Goal: Task Accomplishment & Management: Manage account settings

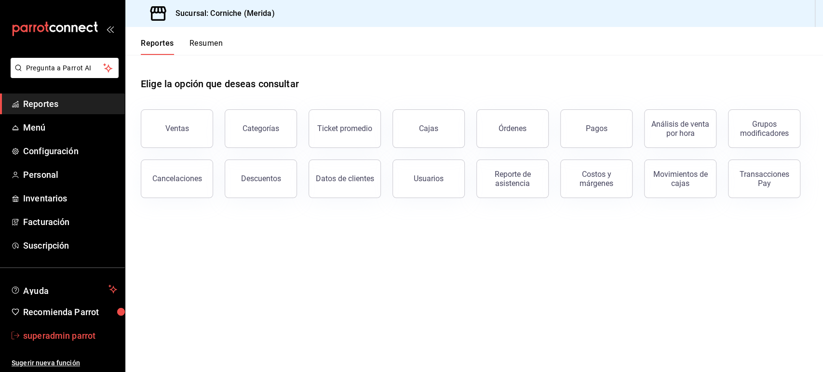
click at [57, 334] on span "superadmin parrot" at bounding box center [70, 335] width 94 height 13
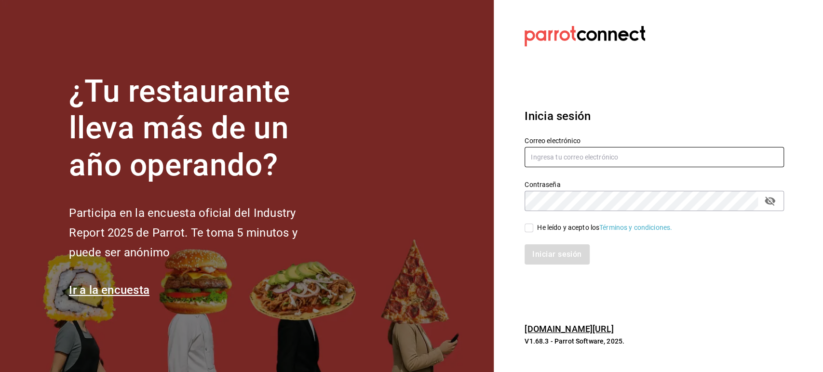
click at [546, 154] on input "text" at bounding box center [653, 157] width 259 height 20
paste input "jimmyboy@cdmx.com"
type input "jimmyboy@cdmx.com"
click at [544, 228] on div "He leído y acepto los Términos y condiciones." at bounding box center [604, 228] width 135 height 10
click at [533, 228] on input "He leído y acepto los Términos y condiciones." at bounding box center [528, 228] width 9 height 9
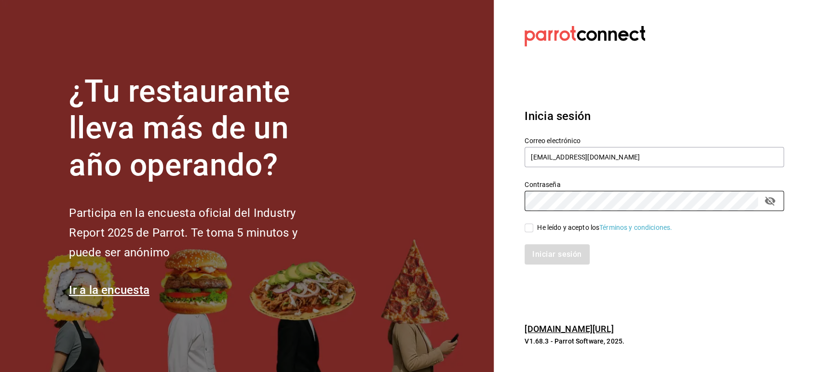
checkbox input "true"
click at [548, 251] on button "Iniciar sesión" at bounding box center [557, 254] width 66 height 20
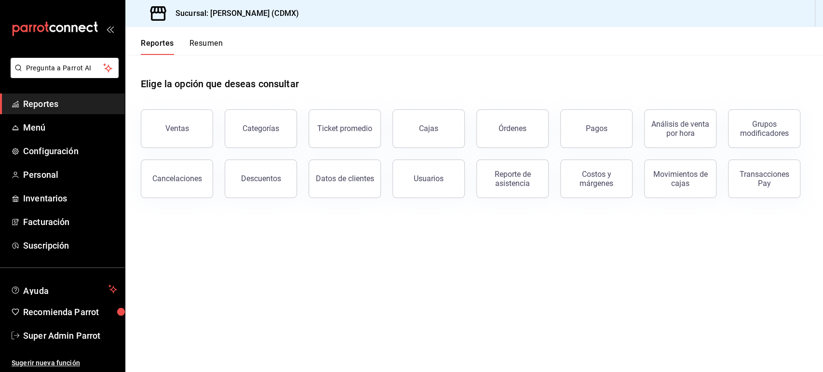
click at [556, 245] on main "Elige la opción que deseas consultar Ventas Categorías Ticket promedio Cajas Ór…" at bounding box center [473, 213] width 697 height 317
click at [48, 122] on span "Menú" at bounding box center [70, 127] width 94 height 13
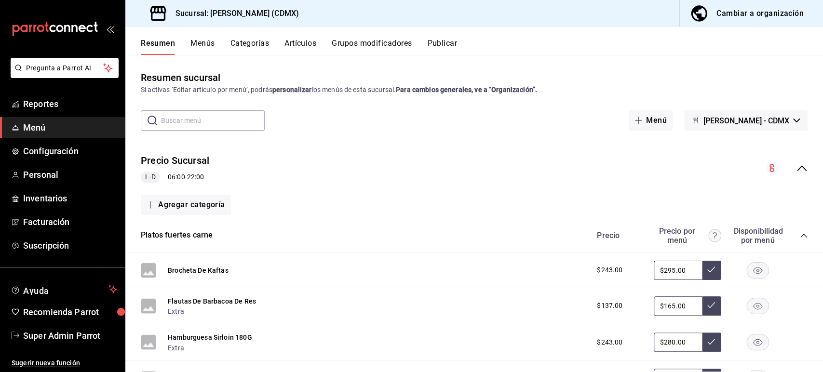
click at [796, 165] on icon "collapse-menu-row" at bounding box center [802, 168] width 12 height 12
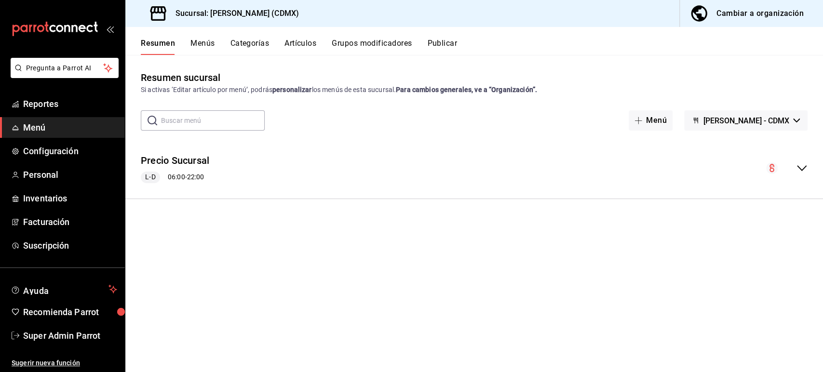
click at [197, 45] on button "Menús" at bounding box center [202, 47] width 24 height 16
click at [440, 44] on button "Publicar" at bounding box center [442, 47] width 30 height 16
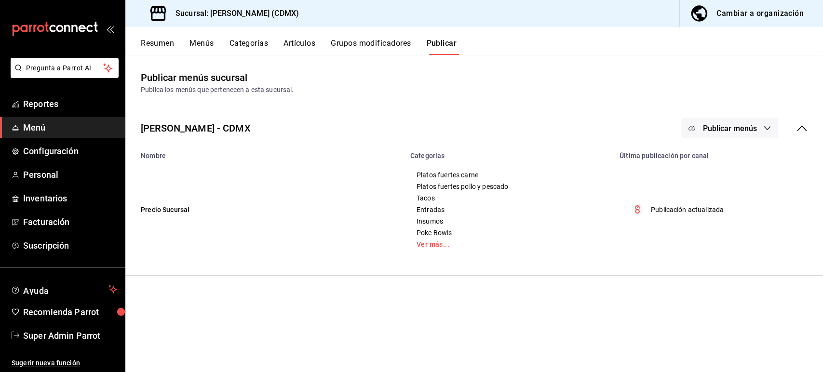
click at [714, 127] on span "Publicar menús" at bounding box center [729, 128] width 54 height 9
click at [645, 120] on div at bounding box center [411, 186] width 823 height 372
click at [62, 334] on span "Super Admin Parrot" at bounding box center [70, 335] width 94 height 13
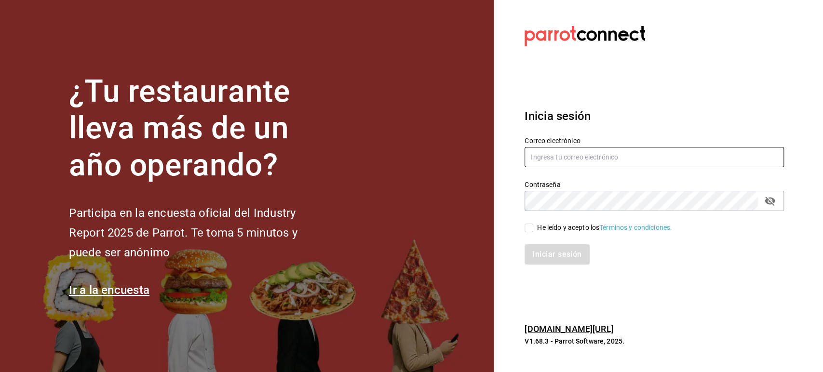
click at [567, 154] on input "text" at bounding box center [653, 157] width 259 height 20
paste input "[EMAIL_ADDRESS][PERSON_NAME][DOMAIN_NAME]"
type input "[EMAIL_ADDRESS][PERSON_NAME][DOMAIN_NAME]"
click at [540, 225] on div "He leído y acepto los Términos y condiciones." at bounding box center [604, 228] width 135 height 10
click at [533, 225] on input "He leído y acepto los Términos y condiciones." at bounding box center [528, 228] width 9 height 9
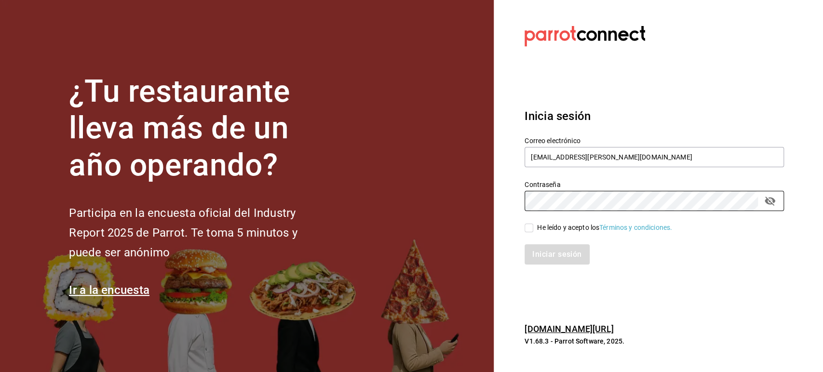
checkbox input "true"
click at [553, 261] on button "Iniciar sesión" at bounding box center [557, 254] width 66 height 20
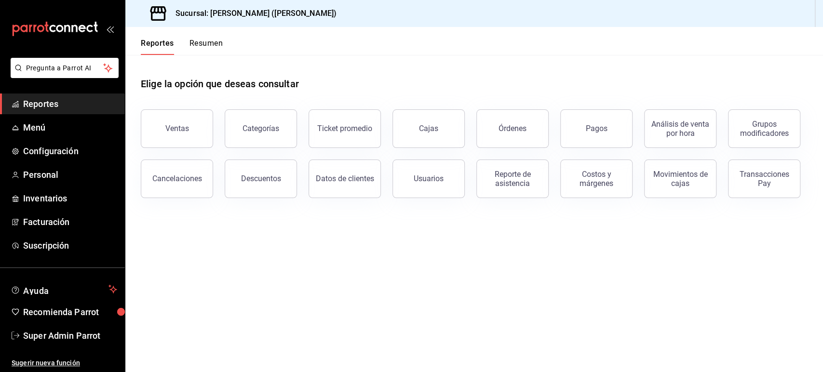
click at [584, 51] on header "Reportes Resumen" at bounding box center [473, 41] width 697 height 28
click at [40, 126] on span "Menú" at bounding box center [70, 127] width 94 height 13
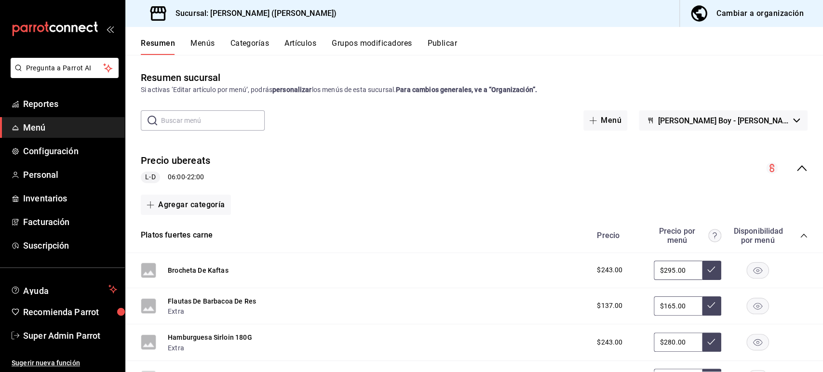
click at [796, 165] on icon "collapse-menu-row" at bounding box center [802, 168] width 12 height 12
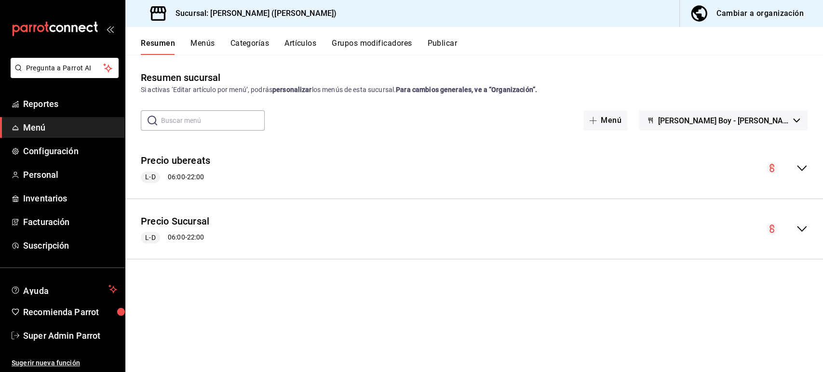
click at [736, 121] on span "Jimmy Boy - Polanco" at bounding box center [723, 120] width 131 height 9
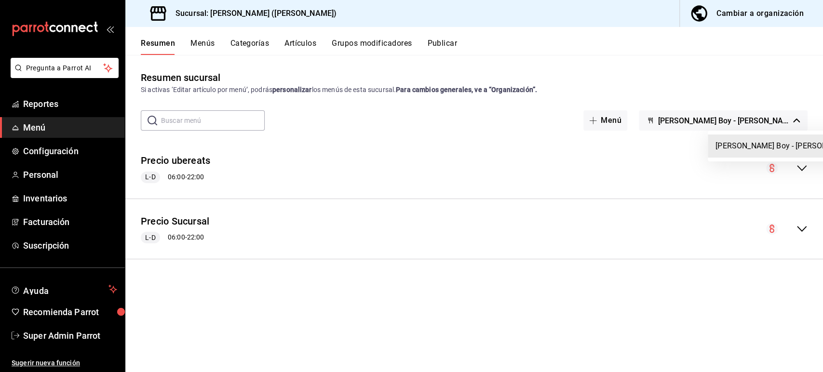
click at [541, 152] on div at bounding box center [411, 186] width 823 height 372
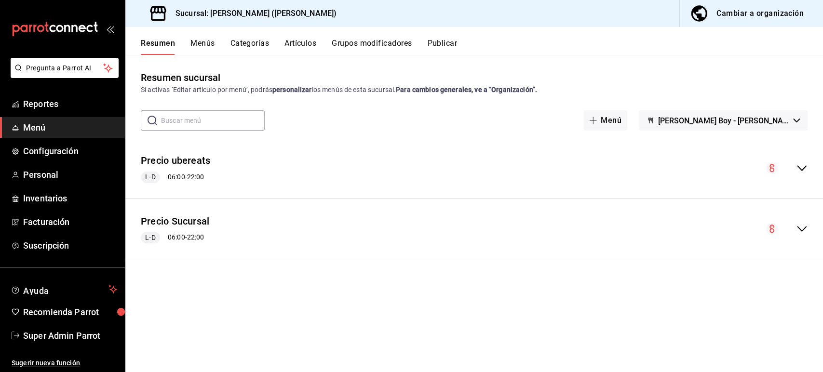
click at [800, 167] on icon "collapse-menu-row" at bounding box center [802, 168] width 12 height 12
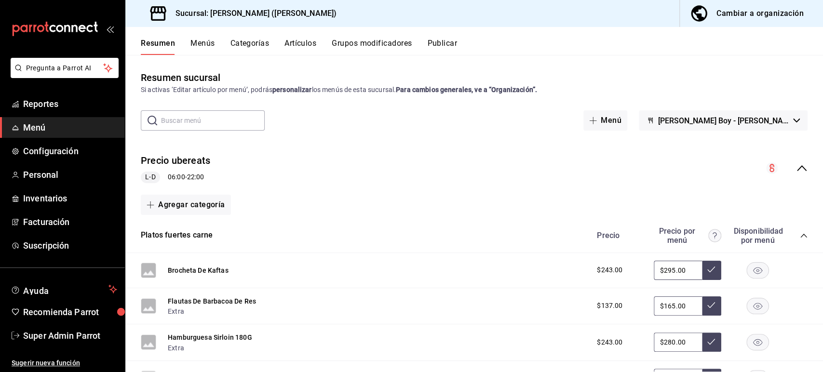
click at [789, 160] on div "Precio ubereats L-D 06:00 - 22:00" at bounding box center [473, 168] width 697 height 45
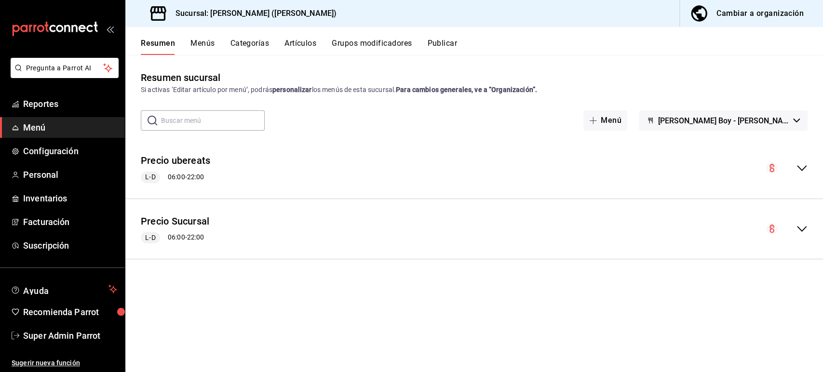
click at [201, 43] on button "Menús" at bounding box center [202, 47] width 24 height 16
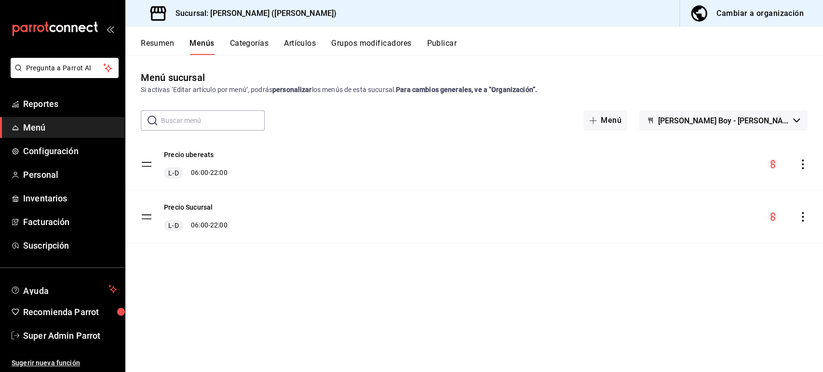
click at [443, 43] on button "Publicar" at bounding box center [442, 47] width 30 height 16
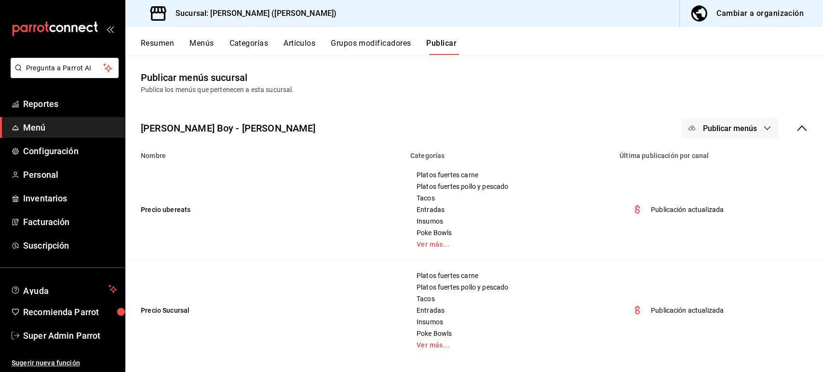
click at [717, 127] on span "Publicar menús" at bounding box center [729, 128] width 54 height 9
click at [616, 117] on div at bounding box center [411, 186] width 823 height 372
click at [166, 46] on button "Resumen" at bounding box center [157, 47] width 33 height 16
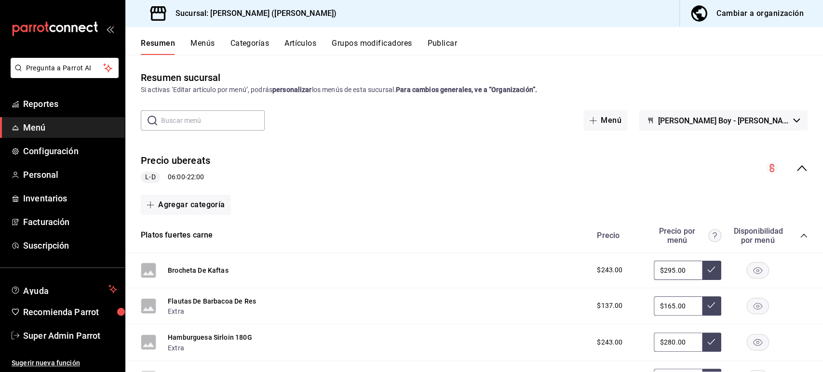
click at [797, 168] on icon "collapse-menu-row" at bounding box center [802, 168] width 12 height 12
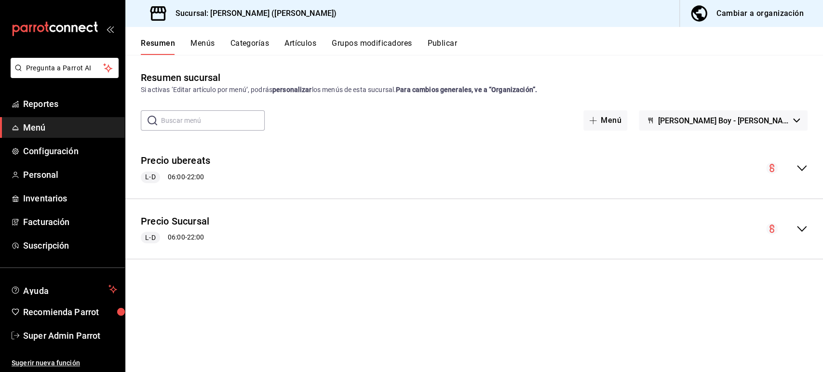
click at [801, 167] on icon "collapse-menu-row" at bounding box center [802, 168] width 12 height 12
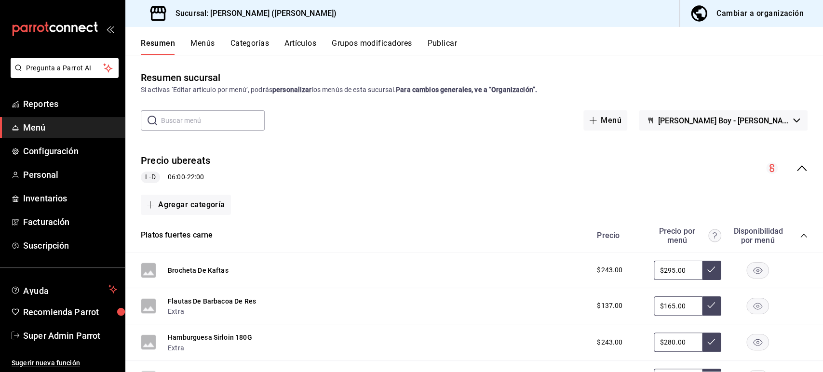
click at [801, 167] on div "Precio ubereats L-D 06:00 - 22:00" at bounding box center [473, 168] width 697 height 45
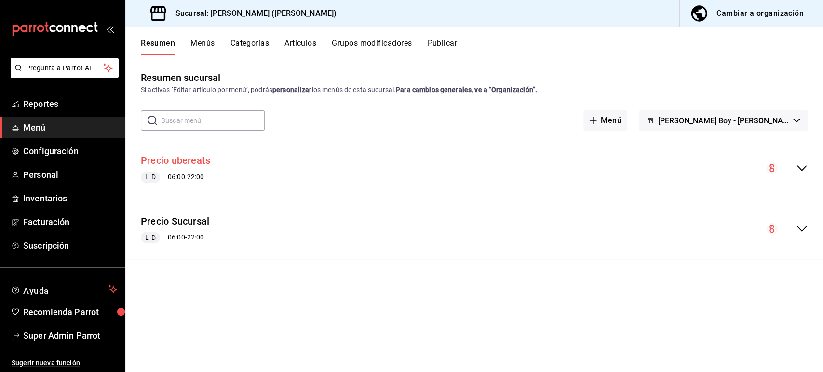
click at [187, 161] on button "Precio ubereats" at bounding box center [175, 161] width 69 height 14
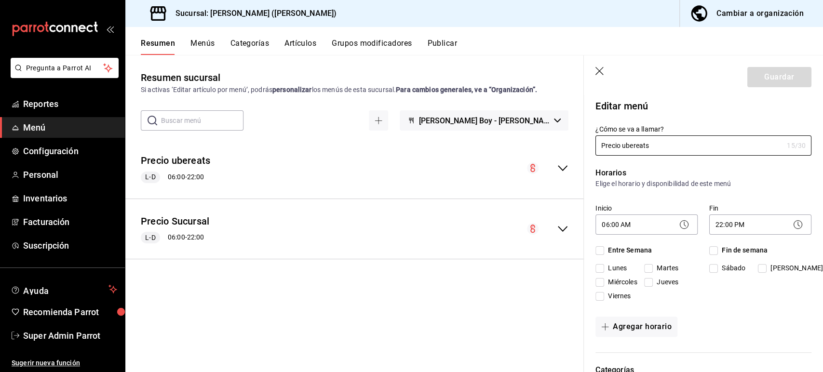
checkbox input "true"
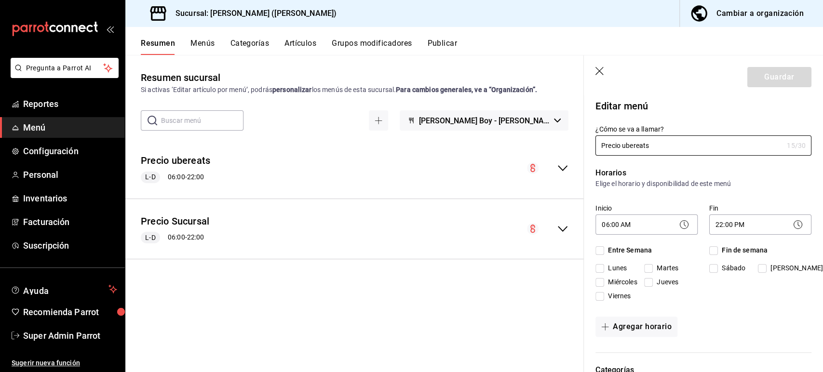
checkbox input "true"
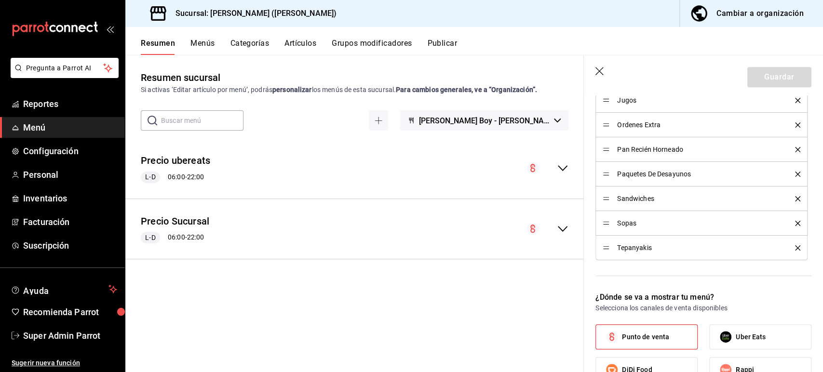
scroll to position [905, 0]
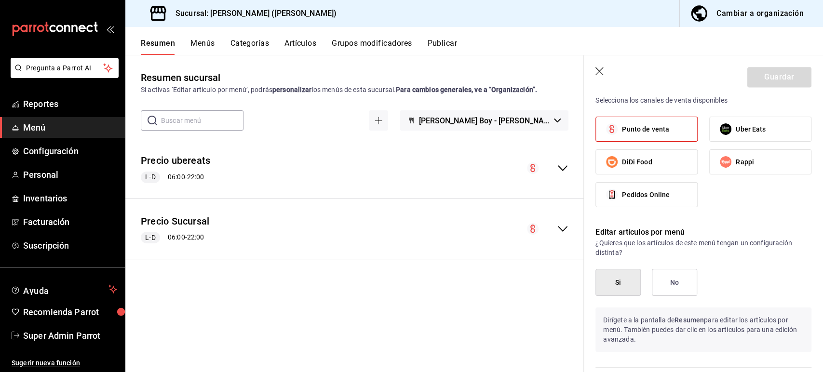
click at [599, 72] on icon "button" at bounding box center [600, 72] width 10 height 10
checkbox input "false"
type input "1756319420054"
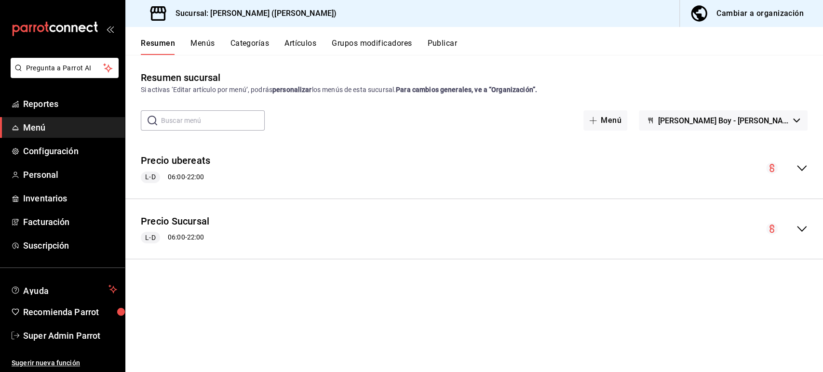
checkbox input "false"
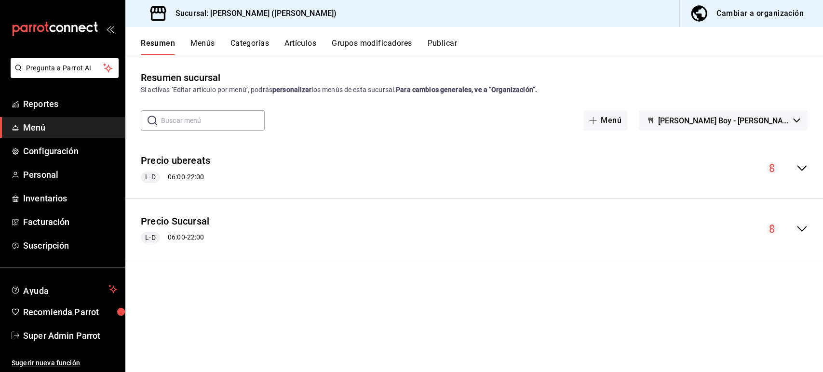
checkbox input "false"
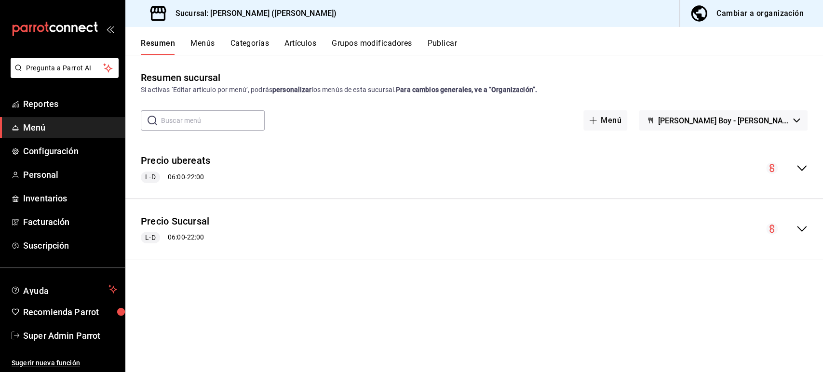
click at [443, 43] on button "Publicar" at bounding box center [442, 47] width 30 height 16
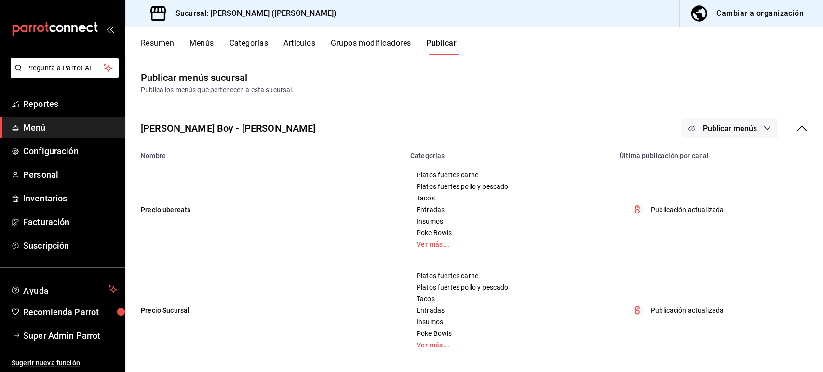
click at [726, 130] on span "Publicar menús" at bounding box center [729, 128] width 54 height 9
click at [524, 121] on div at bounding box center [411, 186] width 823 height 372
click at [164, 41] on button "Resumen" at bounding box center [157, 47] width 33 height 16
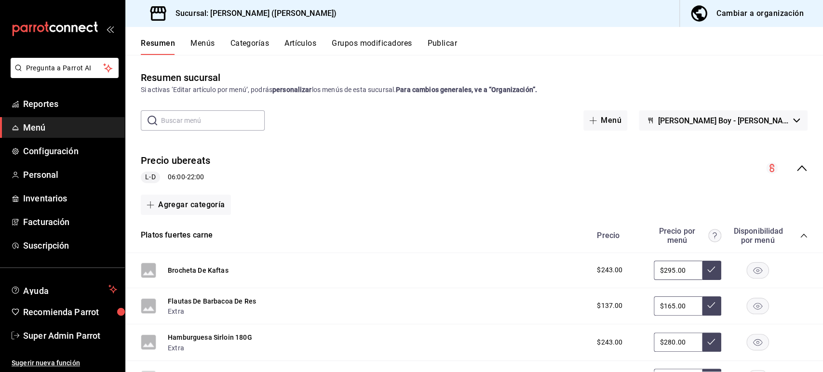
click at [797, 167] on icon "collapse-menu-row" at bounding box center [802, 168] width 10 height 6
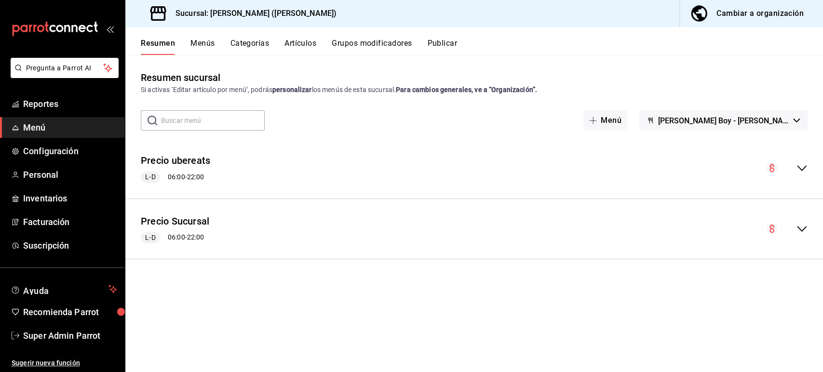
click at [716, 292] on div "Resumen sucursal Si activas ‘Editar artículo por menú’, podrás personalizar los…" at bounding box center [473, 220] width 697 height 301
click at [448, 32] on div "Resumen Menús Categorías Artículos Grupos modificadores Publicar" at bounding box center [473, 41] width 697 height 28
click at [447, 34] on div "Resumen Menús Categorías Artículos Grupos modificadores Publicar" at bounding box center [473, 41] width 697 height 28
click at [446, 42] on button "Publicar" at bounding box center [442, 47] width 30 height 16
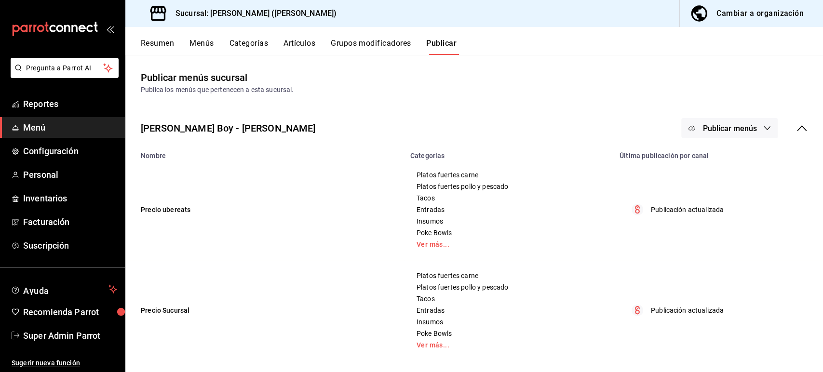
click at [729, 124] on span "Publicar menús" at bounding box center [729, 128] width 54 height 9
click at [617, 94] on div at bounding box center [411, 186] width 823 height 372
click at [751, 128] on button "Publicar menús" at bounding box center [729, 128] width 96 height 20
click at [170, 38] on div at bounding box center [411, 186] width 823 height 372
click at [163, 41] on button "Resumen" at bounding box center [157, 47] width 33 height 16
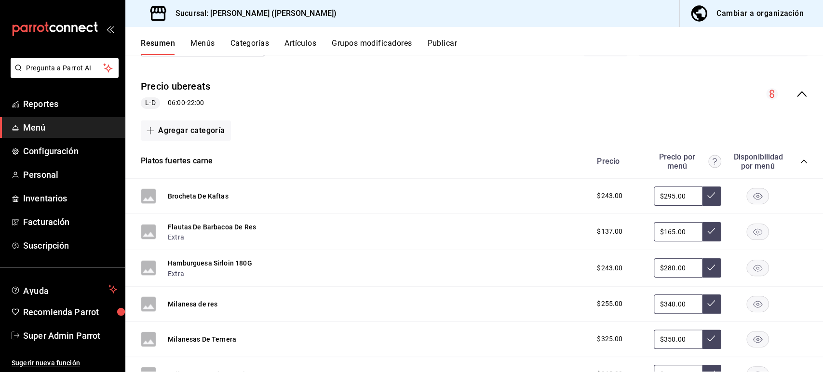
scroll to position [74, 0]
click at [363, 101] on div "Precio ubereats L-D 06:00 - 22:00" at bounding box center [473, 94] width 697 height 45
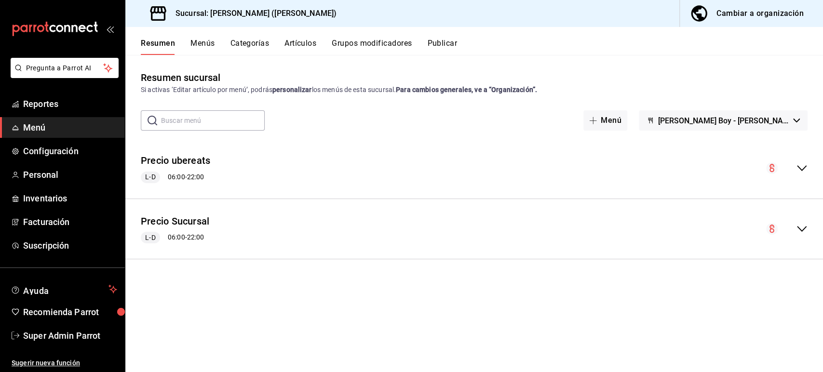
scroll to position [0, 0]
click at [618, 59] on div "Resumen sucursal Si activas ‘Editar artículo por menú’, podrás personalizar los…" at bounding box center [473, 213] width 697 height 317
click at [491, 91] on strong "Para cambios generales, ve a “Organización”." at bounding box center [466, 90] width 141 height 8
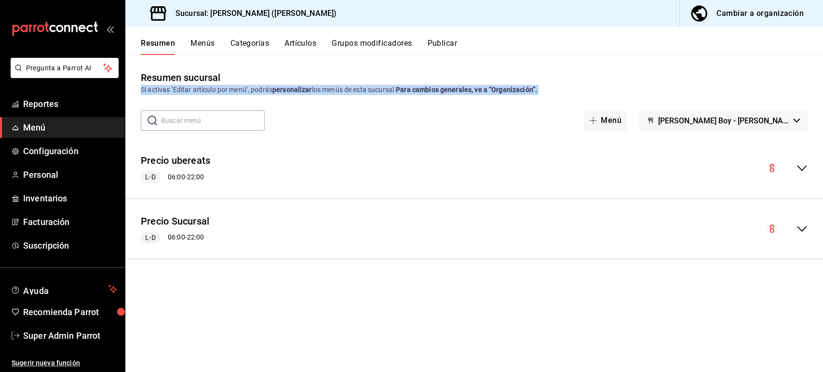
click at [491, 91] on strong "Para cambios generales, ve a “Organización”." at bounding box center [466, 90] width 141 height 8
click at [490, 91] on strong "Para cambios generales, ve a “Organización”." at bounding box center [466, 90] width 141 height 8
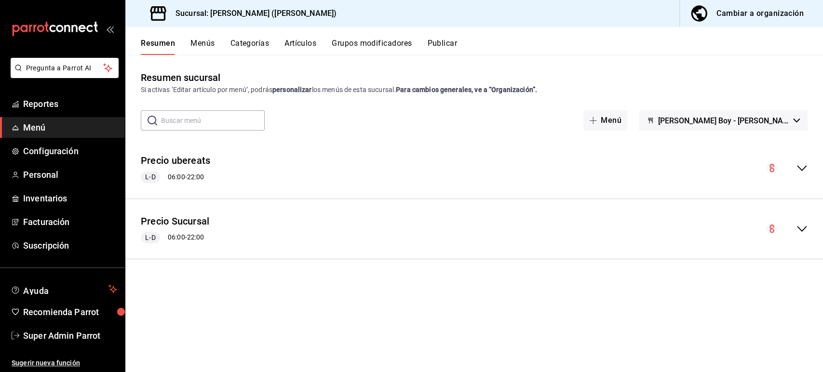
click at [207, 77] on div "Resumen sucursal" at bounding box center [181, 77] width 80 height 14
click at [223, 87] on div "Si activas ‘Editar artículo por menú’, podrás personalizar los menús de esta su…" at bounding box center [474, 90] width 667 height 10
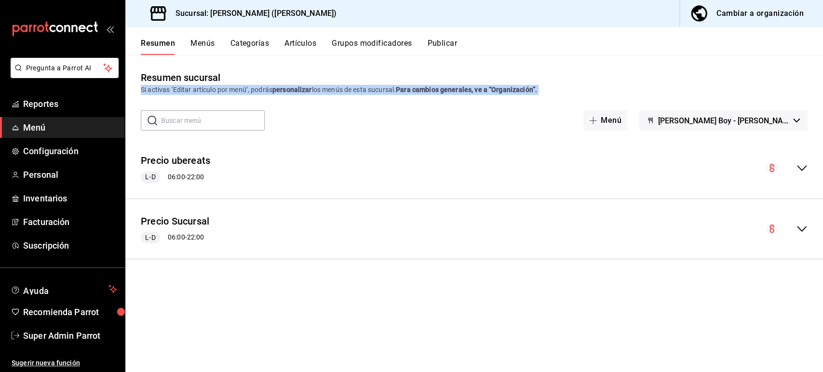
click at [223, 87] on div "Si activas ‘Editar artículo por menú’, podrás personalizar los menús de esta su…" at bounding box center [474, 90] width 667 height 10
click at [269, 90] on div "Si activas ‘Editar artículo por menú’, podrás personalizar los menús de esta su…" at bounding box center [474, 90] width 667 height 10
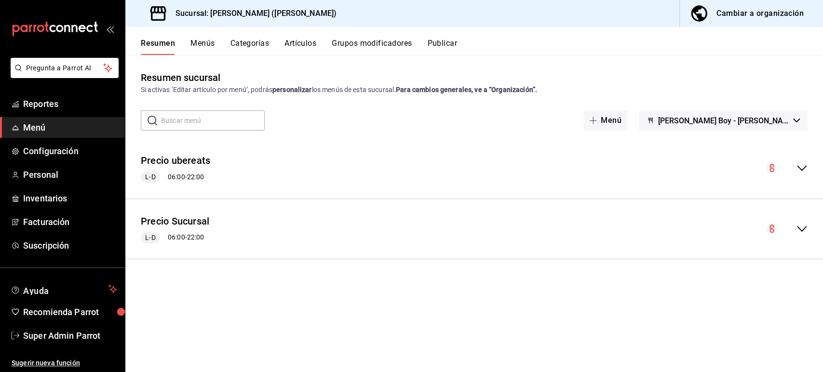
click at [269, 90] on div "Si activas ‘Editar artículo por menú’, podrás personalizar los menús de esta su…" at bounding box center [474, 90] width 667 height 10
click at [53, 178] on span "Personal" at bounding box center [70, 174] width 94 height 13
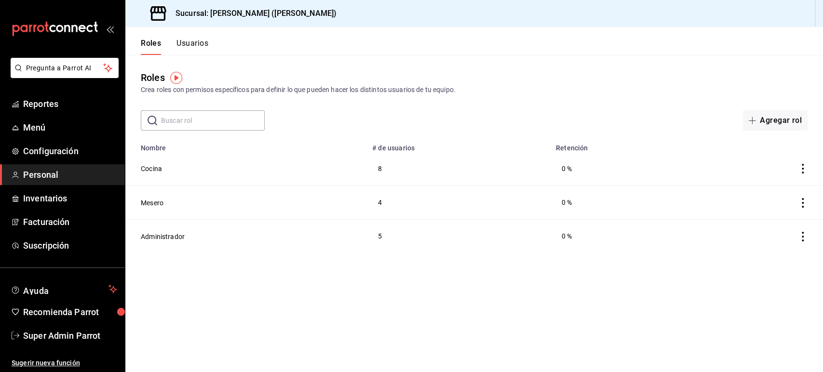
click at [198, 37] on div "Roles Usuarios" at bounding box center [166, 41] width 83 height 28
click at [198, 39] on button "Usuarios" at bounding box center [192, 47] width 32 height 16
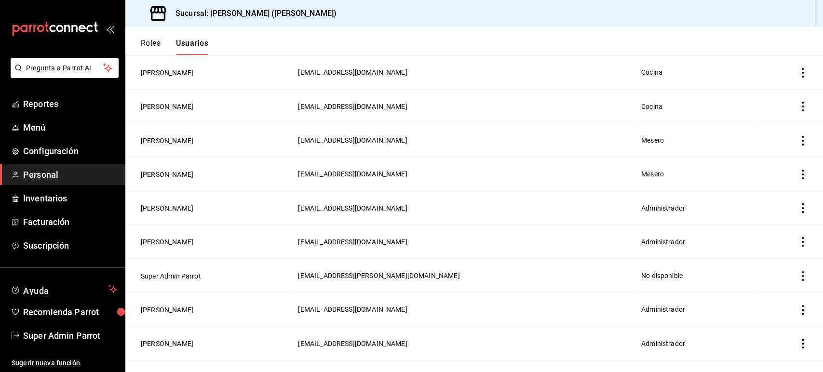
scroll to position [480, 0]
